Goal: Contribute content: Contribute content

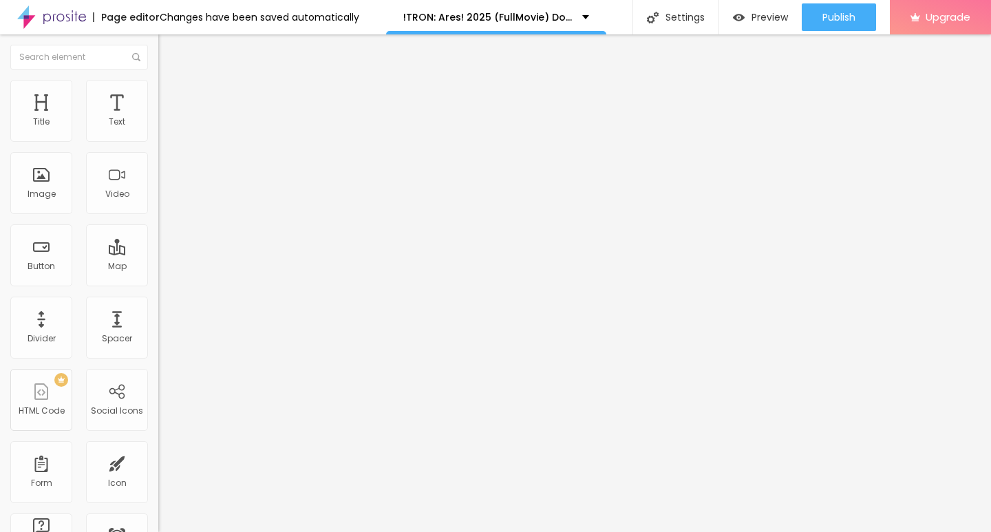
click at [158, 118] on span "Add image" at bounding box center [186, 113] width 56 height 12
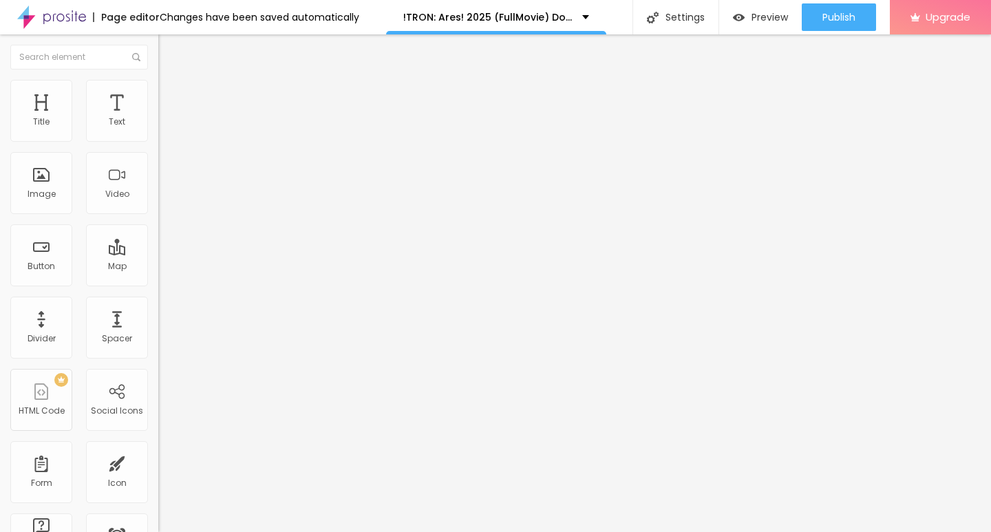
click at [158, 43] on button "Edit Image" at bounding box center [237, 50] width 158 height 32
click at [63, 118] on div "Title" at bounding box center [41, 111] width 62 height 62
click at [169, 53] on img "button" at bounding box center [174, 50] width 11 height 11
click at [169, 48] on img "button" at bounding box center [174, 50] width 11 height 11
drag, startPoint x: 65, startPoint y: 153, endPoint x: 0, endPoint y: 155, distance: 64.7
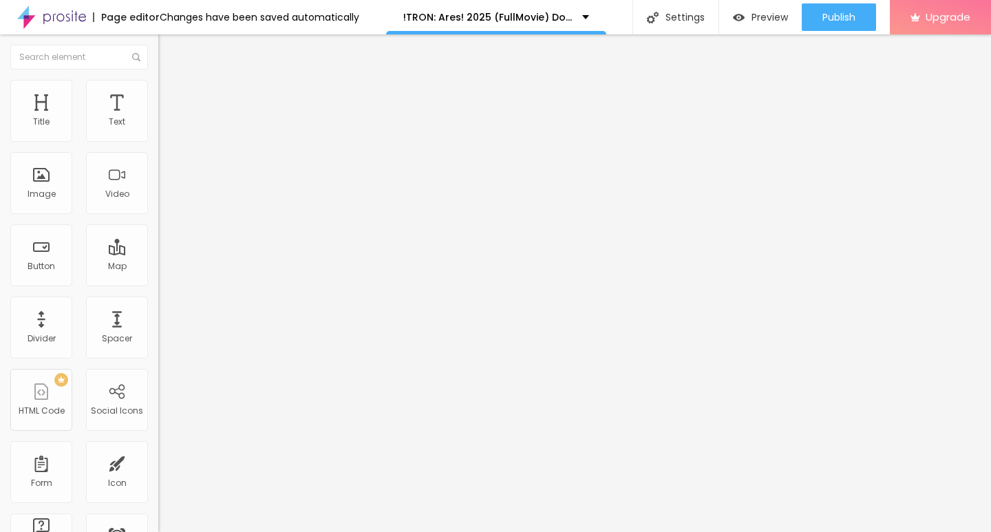
click at [158, 155] on div "Text Click me Align Size Default Small Default Big Link URL https:// Open in ne…" at bounding box center [237, 207] width 158 height 200
paste input "LICK HERE ▶️ TRON: Ares [2025] ]"
type input "CLICK HERE ▶️ TRON: Ares [2025] ]"
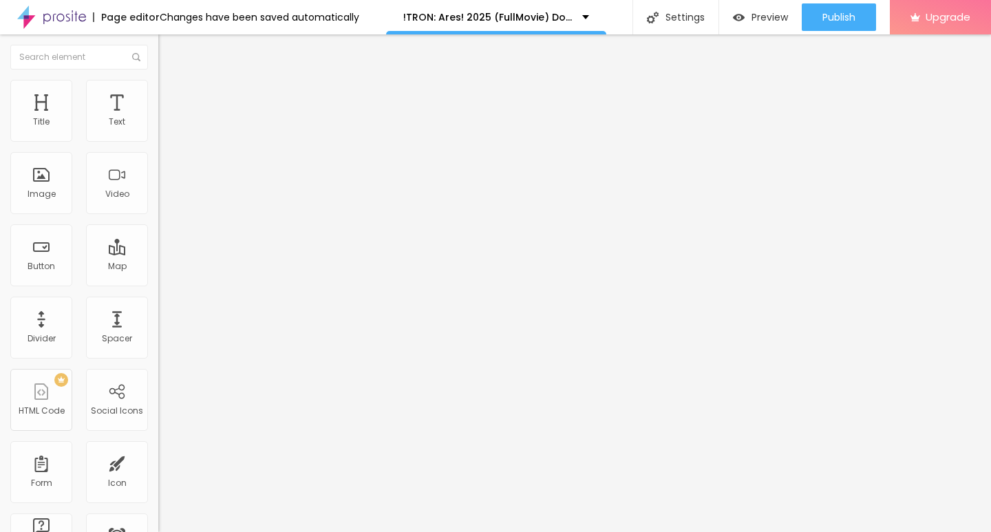
click at [158, 284] on input "https://" at bounding box center [240, 277] width 165 height 14
paste input "[DOMAIN_NAME]/en/movie/533533/tron-ares-pro"
type input "[URL][DOMAIN_NAME]"
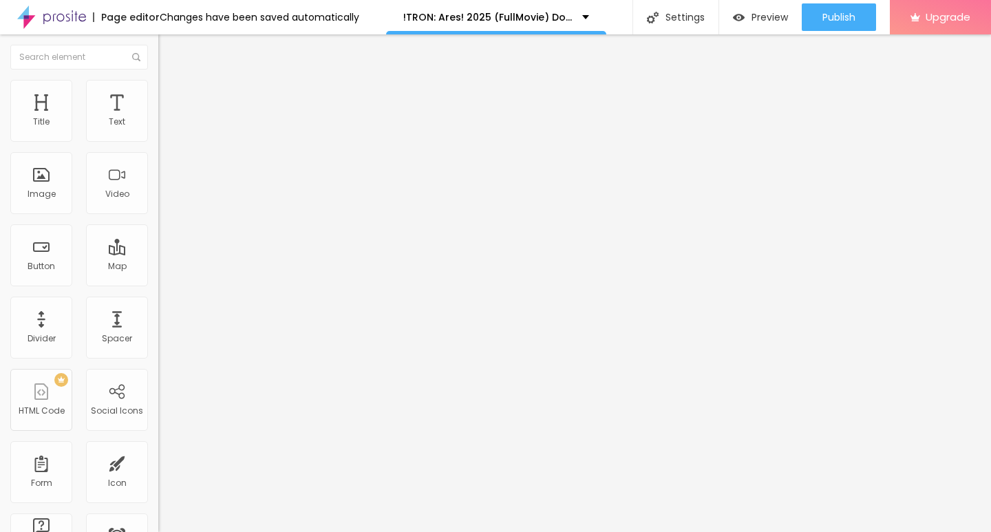
click at [158, 376] on div "Edit Button Content Style Advanced Text CLICK HERE ▶️ TRON: Ares [2025] ] Align…" at bounding box center [237, 283] width 158 height 498
click at [158, 166] on div at bounding box center [237, 160] width 158 height 11
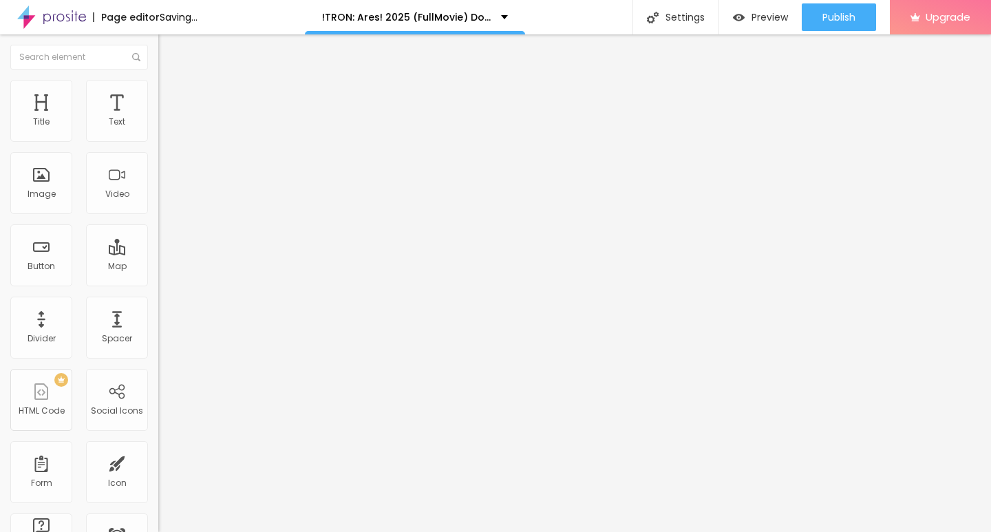
click at [169, 48] on img "button" at bounding box center [174, 50] width 11 height 11
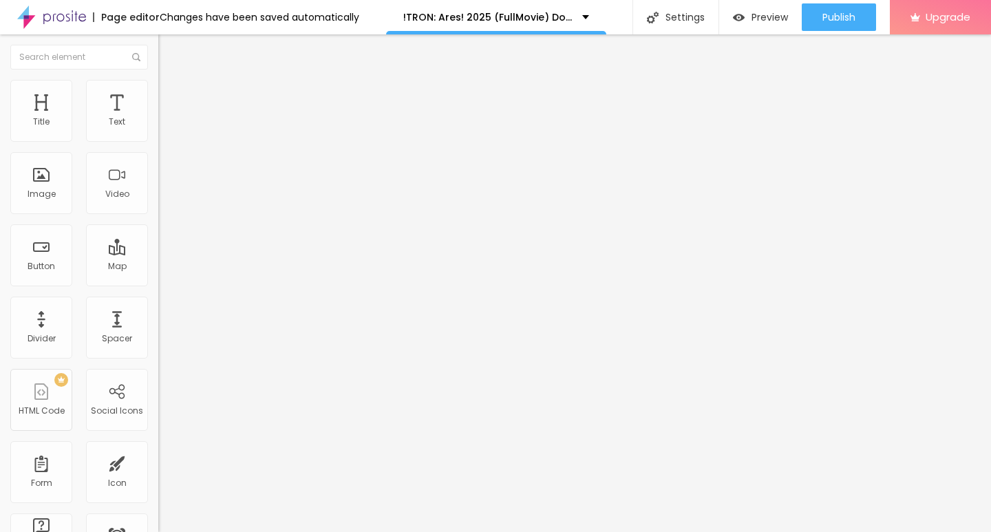
click at [169, 45] on img "button" at bounding box center [174, 50] width 11 height 11
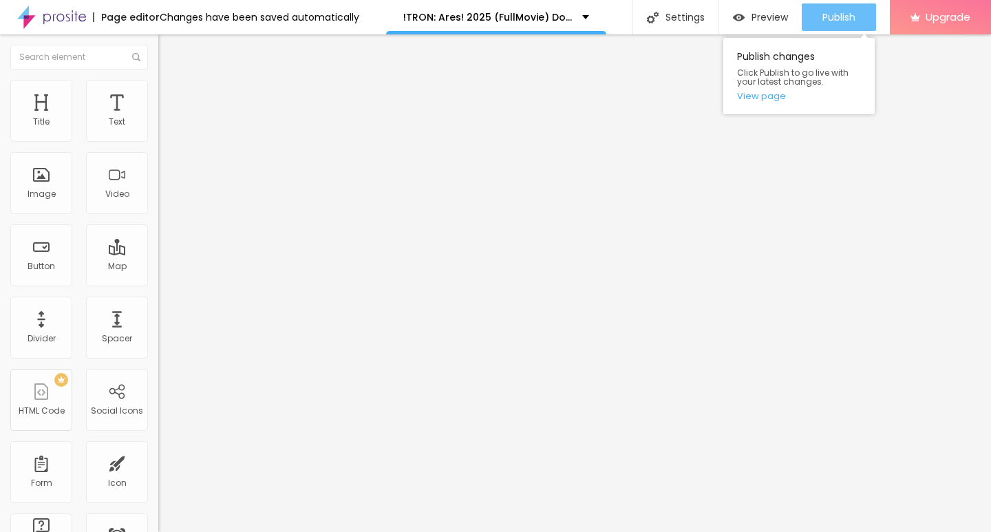
click at [829, 13] on span "Publish" at bounding box center [839, 17] width 33 height 11
click at [774, 93] on link "View page" at bounding box center [799, 96] width 124 height 9
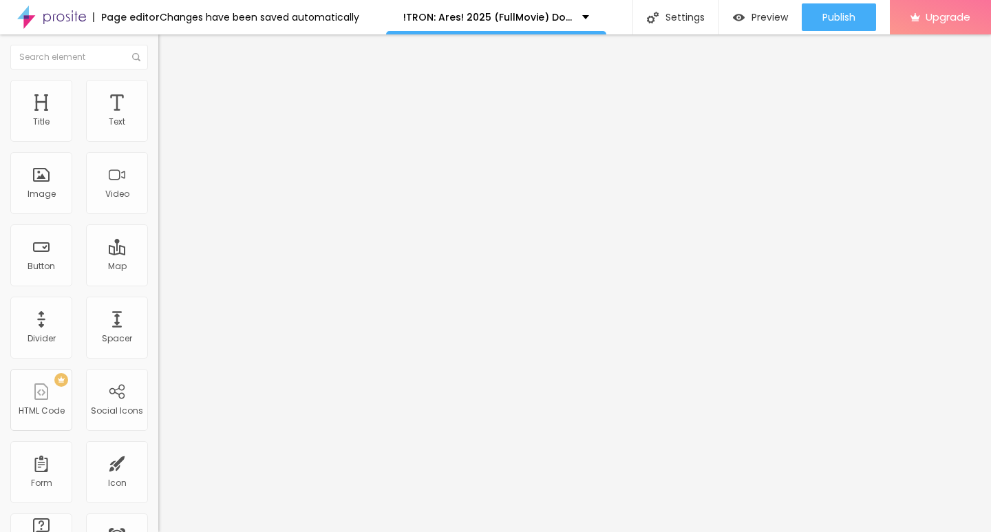
click at [50, 17] on img at bounding box center [51, 17] width 69 height 34
